Goal: Information Seeking & Learning: Check status

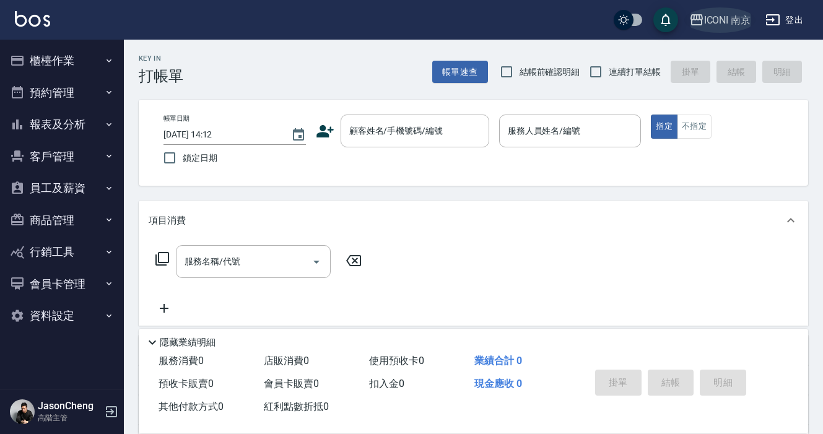
click at [701, 21] on icon "button" at bounding box center [697, 19] width 12 height 11
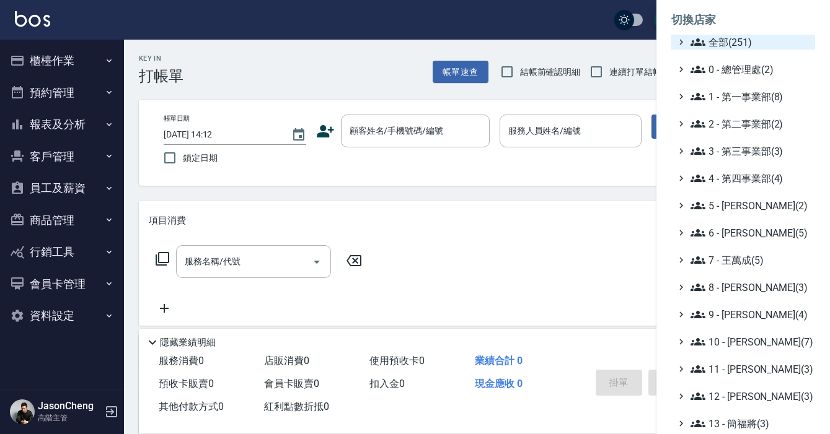
click at [711, 37] on span "全部(251)" at bounding box center [750, 42] width 120 height 15
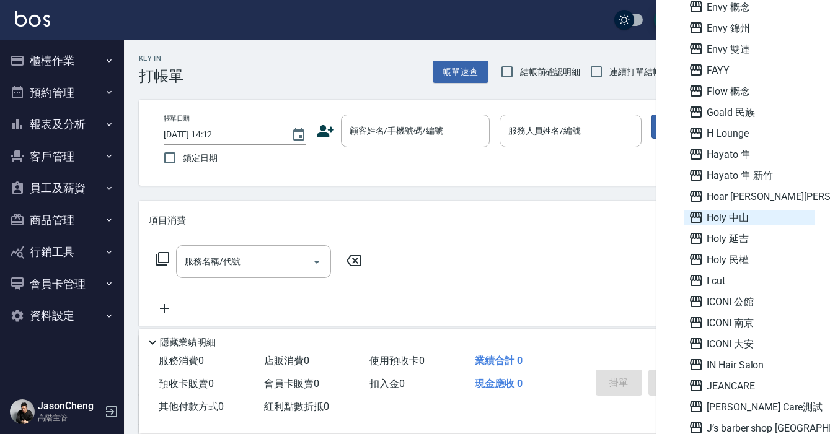
scroll to position [2873, 0]
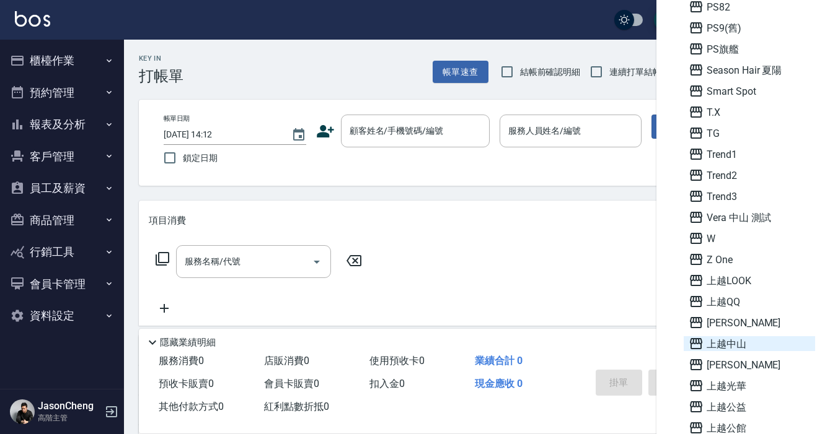
click at [730, 342] on span "上越中山" at bounding box center [748, 343] width 121 height 15
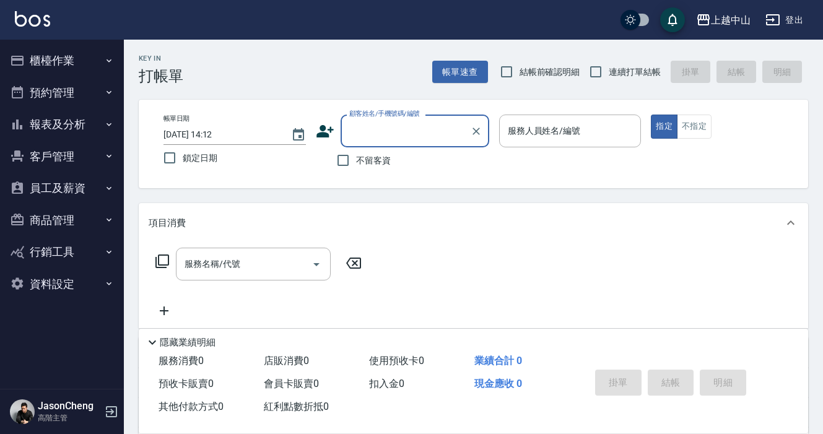
click at [65, 58] on button "櫃檯作業" at bounding box center [62, 61] width 114 height 32
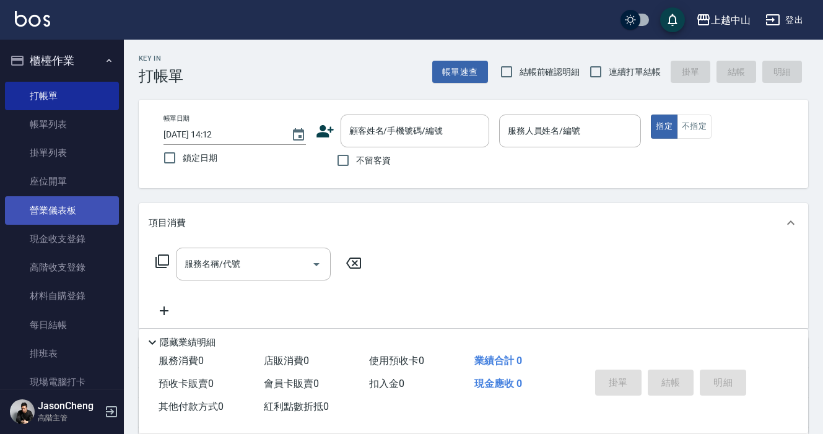
scroll to position [279, 0]
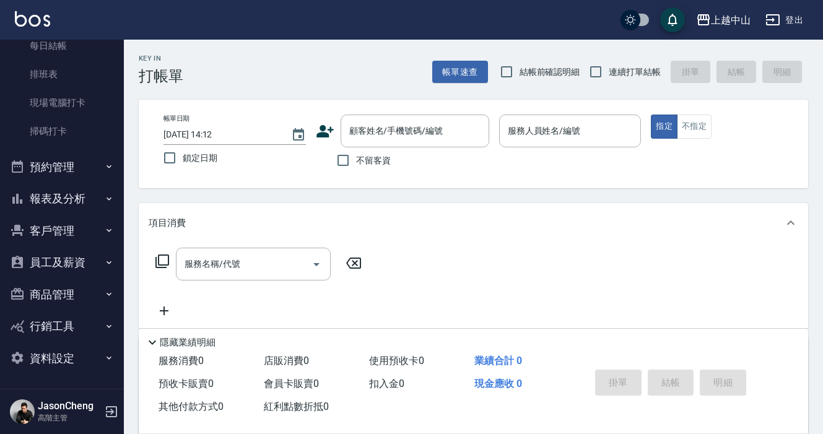
click at [70, 202] on button "報表及分析" at bounding box center [62, 199] width 114 height 32
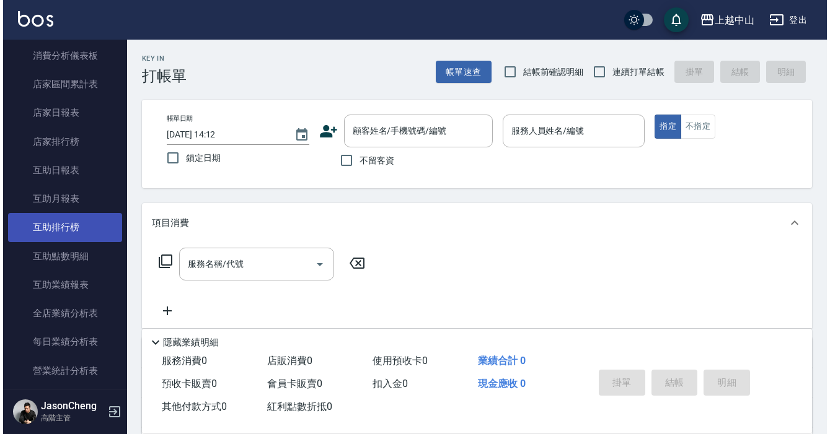
scroll to position [486, 0]
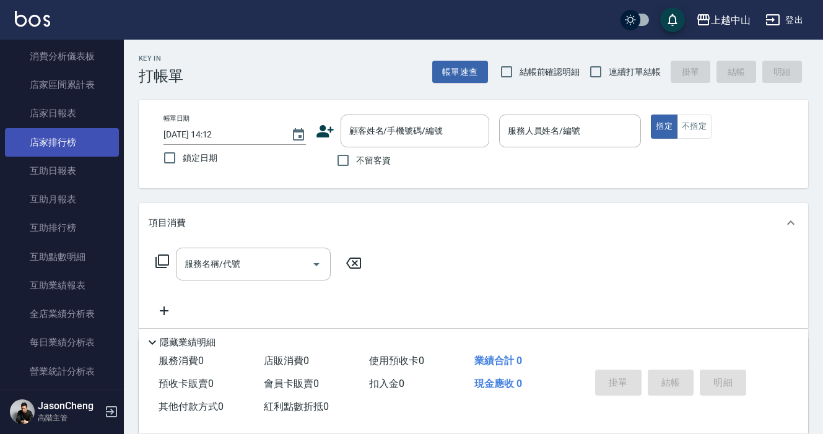
click at [60, 146] on link "店家排行榜" at bounding box center [62, 142] width 114 height 28
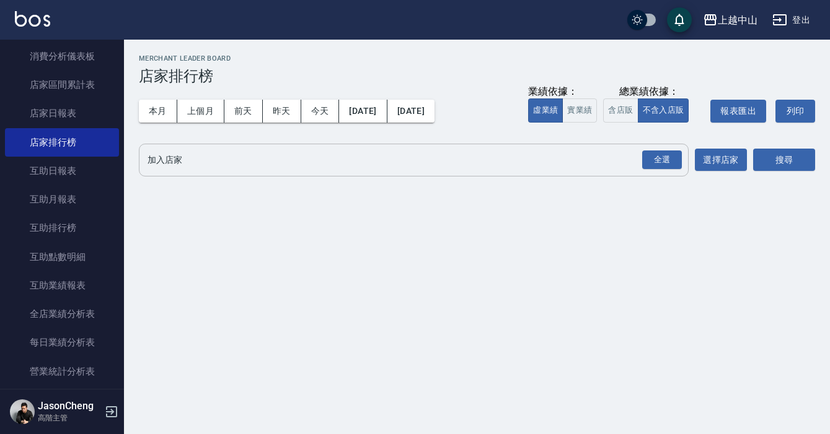
click at [355, 162] on input "加入店家" at bounding box center [404, 160] width 520 height 22
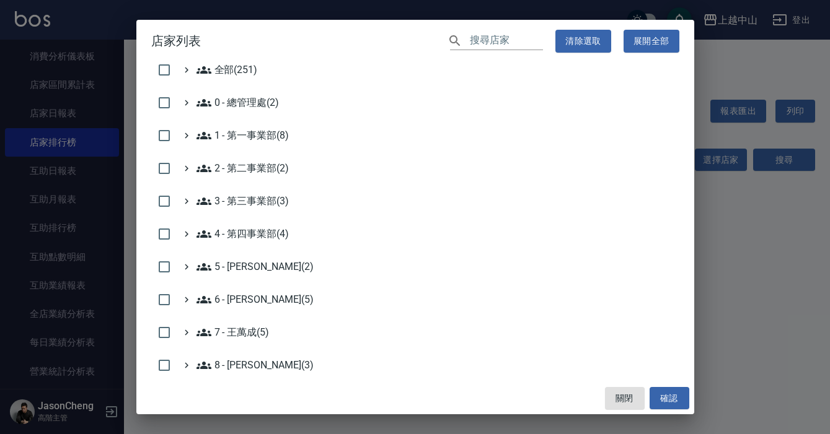
click at [477, 56] on h2 "店家列表 ​ 清除選取 展開全部" at bounding box center [415, 41] width 558 height 43
click at [476, 46] on input "text" at bounding box center [506, 41] width 73 height 18
type input "ㄎ"
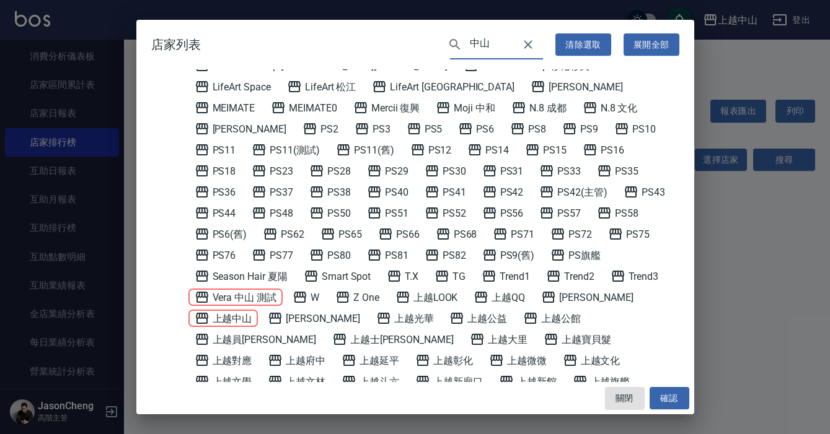
scroll to position [307, 0]
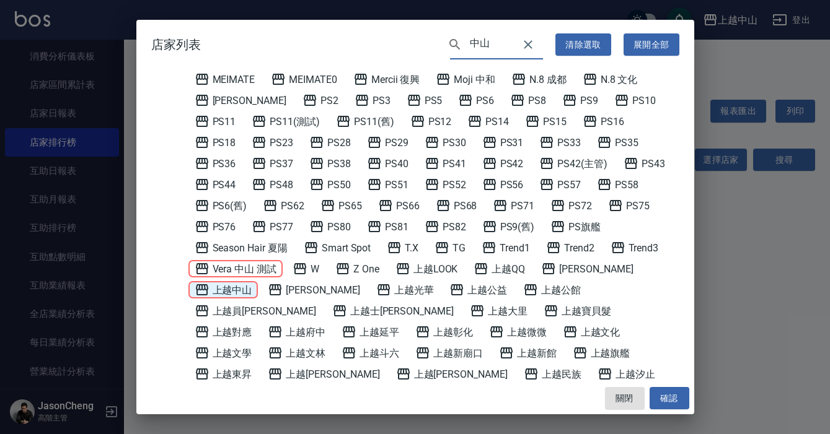
type input "中山"
click at [203, 284] on icon at bounding box center [202, 289] width 12 height 11
click at [681, 409] on button "確認" at bounding box center [669, 398] width 40 height 23
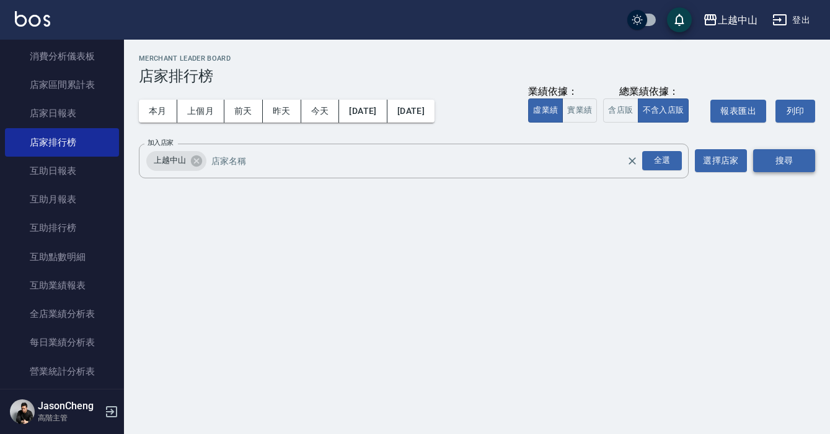
click at [782, 159] on button "搜尋" at bounding box center [784, 160] width 62 height 23
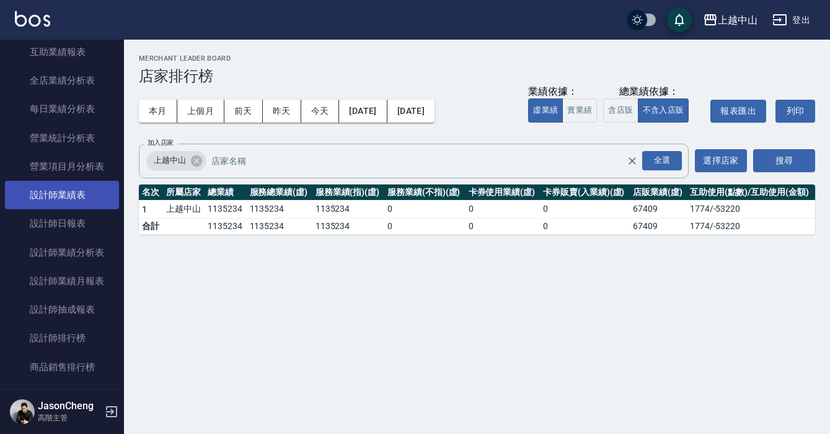
scroll to position [742, 0]
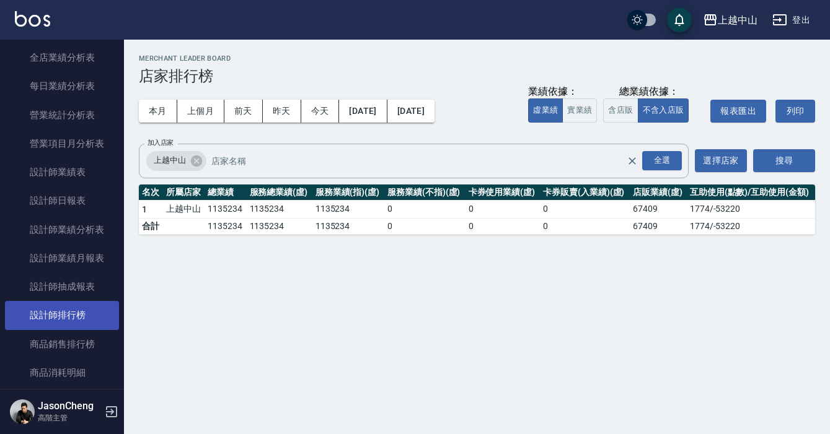
click at [61, 315] on link "設計師排行榜" at bounding box center [62, 315] width 114 height 28
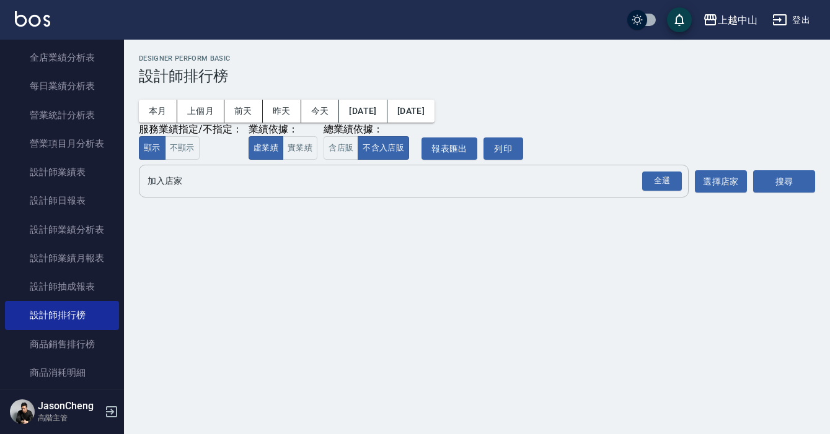
click at [334, 195] on div "全選 加入店家" at bounding box center [413, 181] width 549 height 33
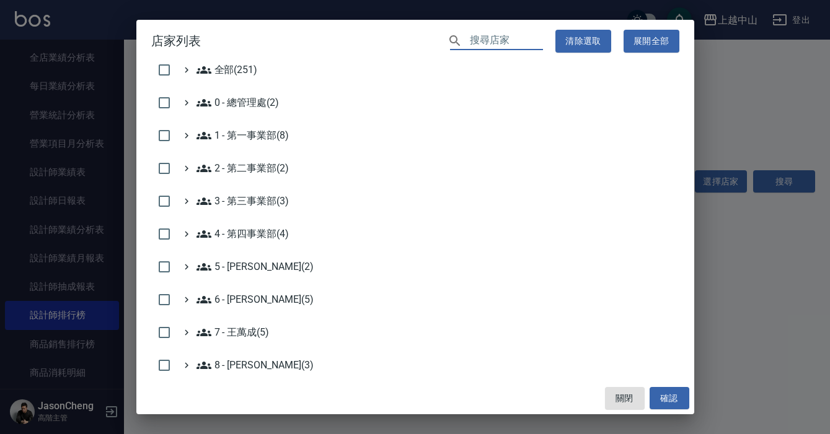
click at [517, 43] on input "text" at bounding box center [506, 41] width 73 height 18
type input "ㄎ"
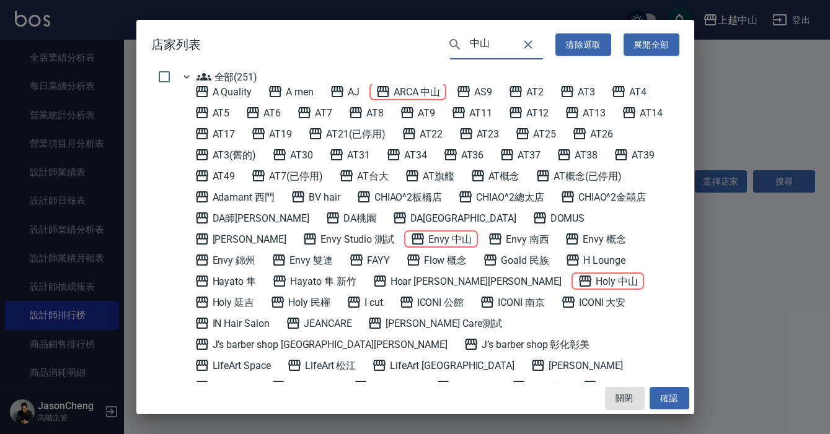
type input "中山"
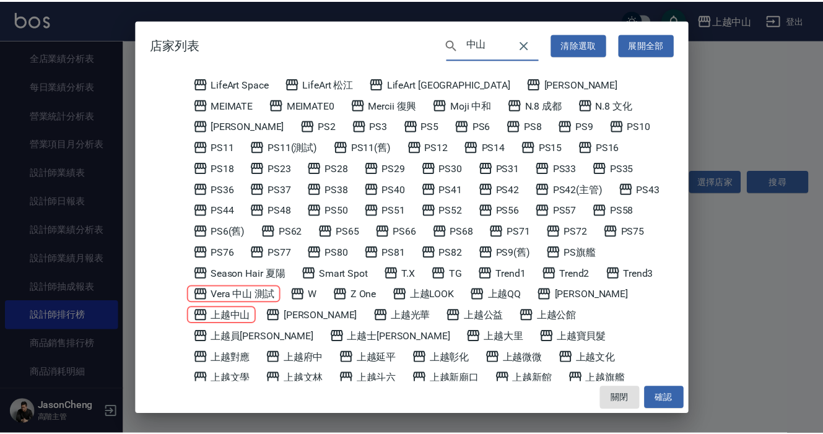
scroll to position [287, 0]
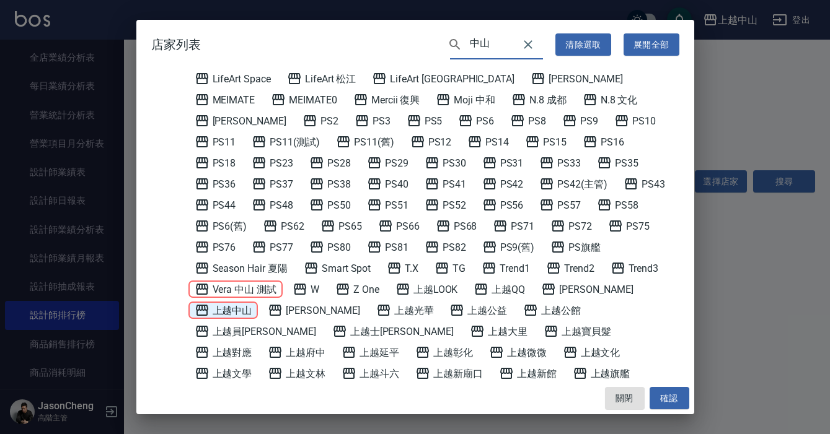
click at [234, 303] on span "上越中山" at bounding box center [224, 310] width 58 height 15
click at [666, 395] on button "確認" at bounding box center [669, 398] width 40 height 23
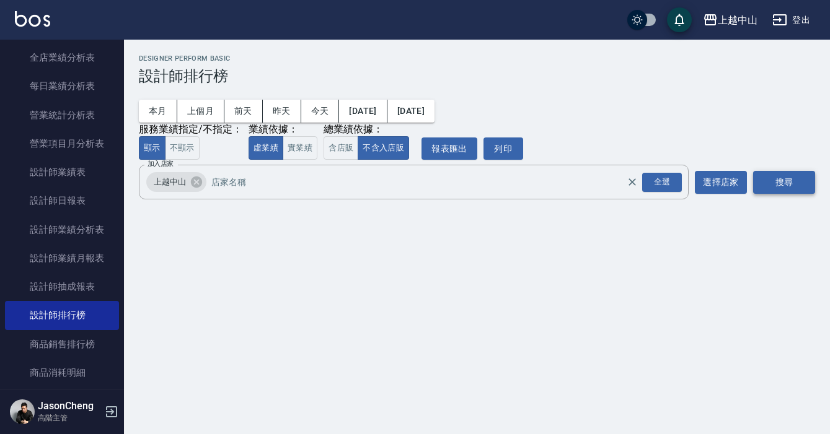
click at [804, 173] on button "搜尋" at bounding box center [784, 182] width 62 height 23
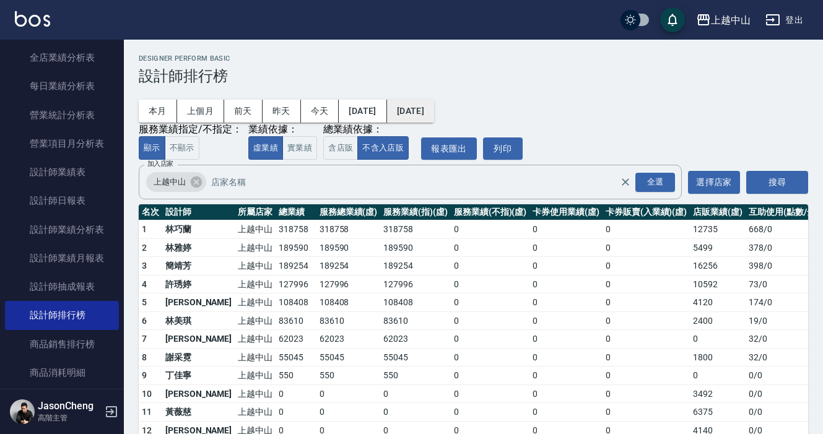
click at [434, 100] on button "2025/09/26" at bounding box center [410, 111] width 47 height 23
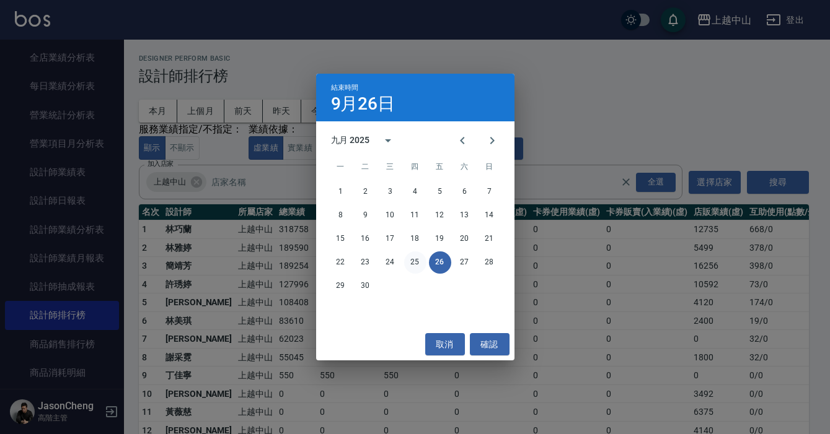
click at [418, 261] on button "25" at bounding box center [415, 263] width 22 height 22
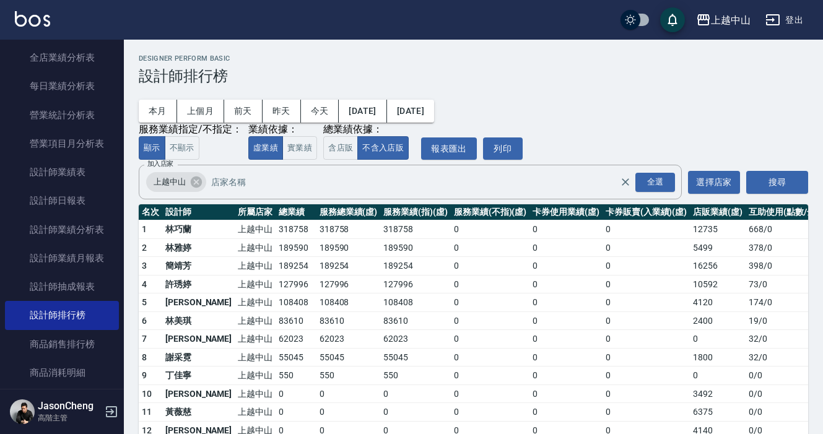
scroll to position [38, 0]
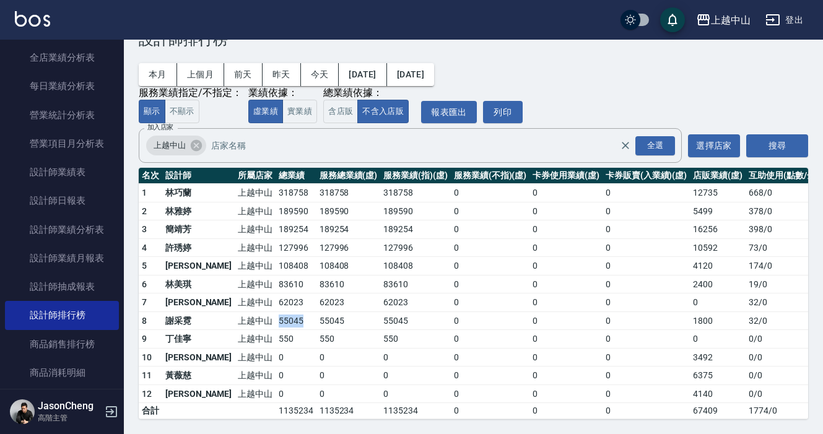
drag, startPoint x: 269, startPoint y: 322, endPoint x: 231, endPoint y: 322, distance: 38.4
click at [231, 322] on tr "8 謝采霓 上越中山 55045 55045 55045 0 0 0 1800 32 / 0" at bounding box center [484, 321] width 691 height 19
drag, startPoint x: 273, startPoint y: 304, endPoint x: 232, endPoint y: 303, distance: 41.5
click at [232, 303] on tr "7 連怡萱 上越中山 62023 62023 62023 0 0 0 0 32 / 0" at bounding box center [484, 303] width 691 height 19
click at [276, 326] on td "55045" at bounding box center [296, 321] width 41 height 19
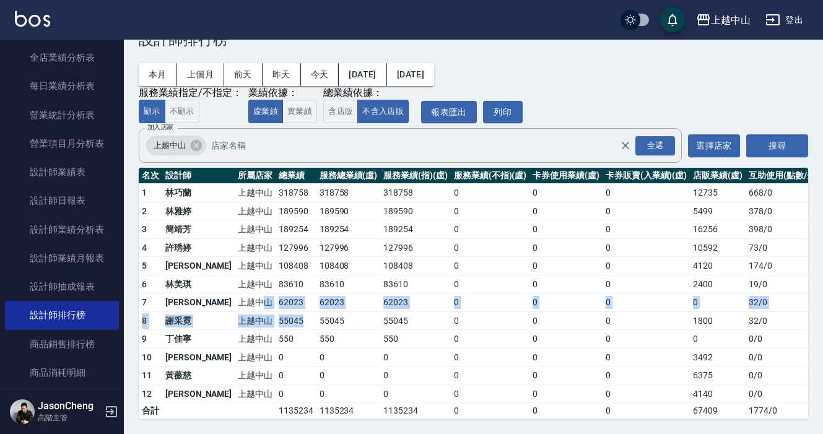
drag, startPoint x: 267, startPoint y: 324, endPoint x: 226, endPoint y: 297, distance: 49.1
click at [226, 297] on tbody "1 林巧蘭 上越中山 318758 318758 318758 0 0 0 12735 668 / 0 2 林雅婷 上越中山 189590 189590 18…" at bounding box center [484, 301] width 691 height 235
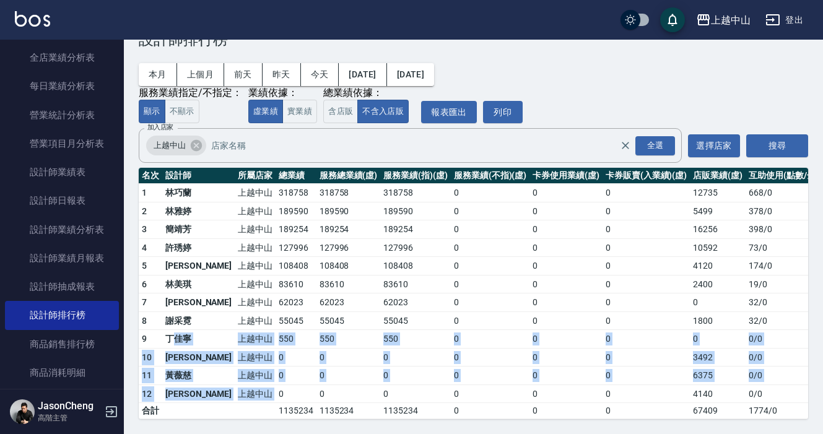
drag, startPoint x: 173, startPoint y: 338, endPoint x: 242, endPoint y: 395, distance: 88.8
click at [242, 395] on tbody "1 林巧蘭 上越中山 318758 318758 318758 0 0 0 12735 668 / 0 2 林雅婷 上越中山 189590 189590 18…" at bounding box center [484, 301] width 691 height 235
drag, startPoint x: 252, startPoint y: 395, endPoint x: 163, endPoint y: 338, distance: 105.7
click at [163, 338] on tbody "1 林巧蘭 上越中山 318758 318758 318758 0 0 0 12735 668 / 0 2 林雅婷 上越中山 189590 189590 18…" at bounding box center [484, 301] width 691 height 235
click at [276, 330] on td "550" at bounding box center [296, 339] width 41 height 19
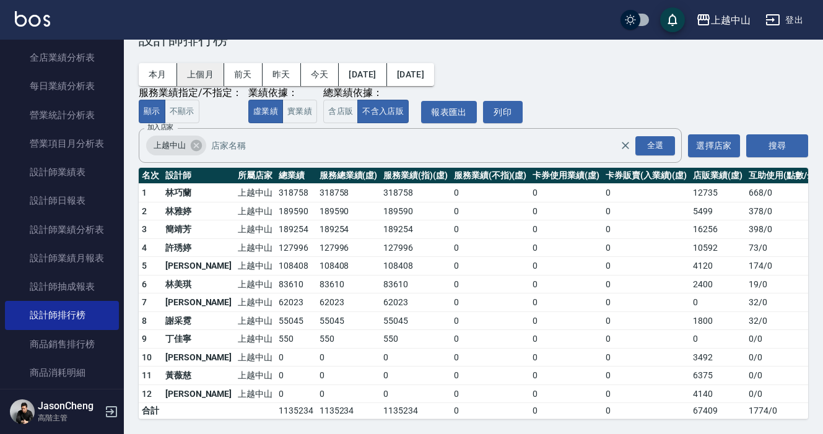
click at [194, 66] on button "上個月" at bounding box center [200, 74] width 47 height 23
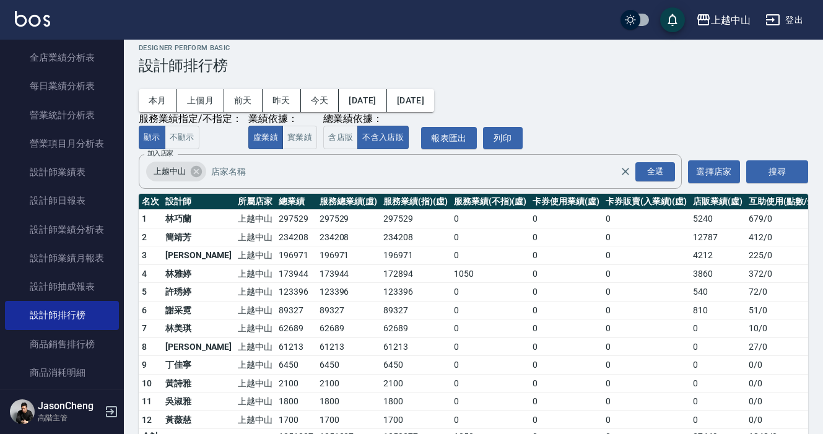
scroll to position [38, 0]
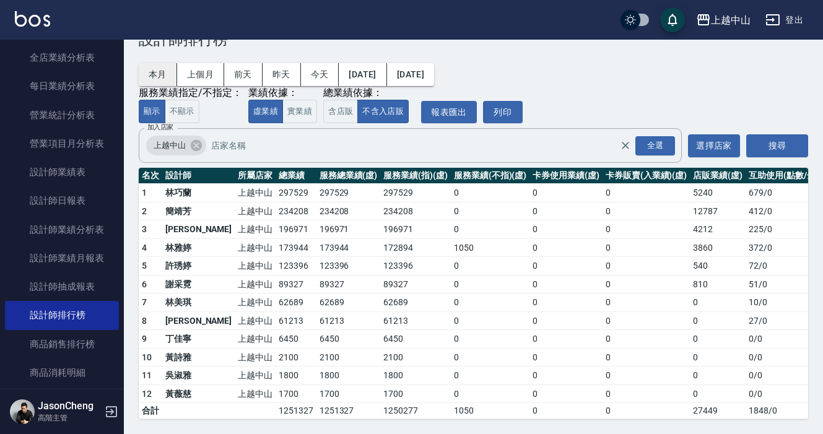
click at [170, 73] on button "本月" at bounding box center [158, 74] width 38 height 23
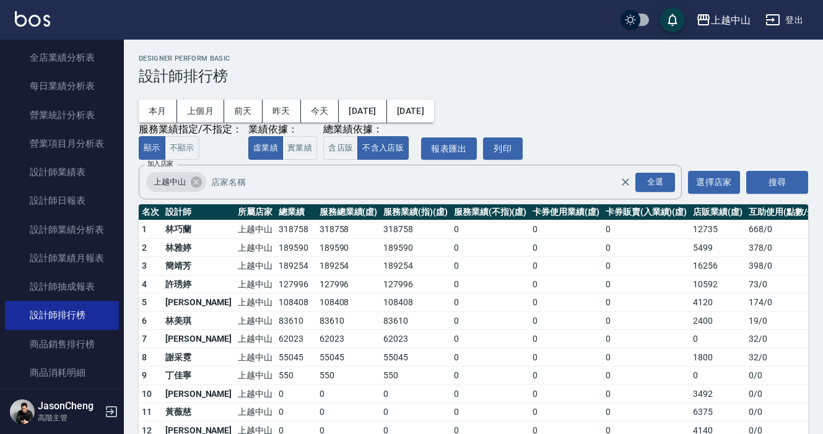
scroll to position [38, 0]
